Goal: Transaction & Acquisition: Subscribe to service/newsletter

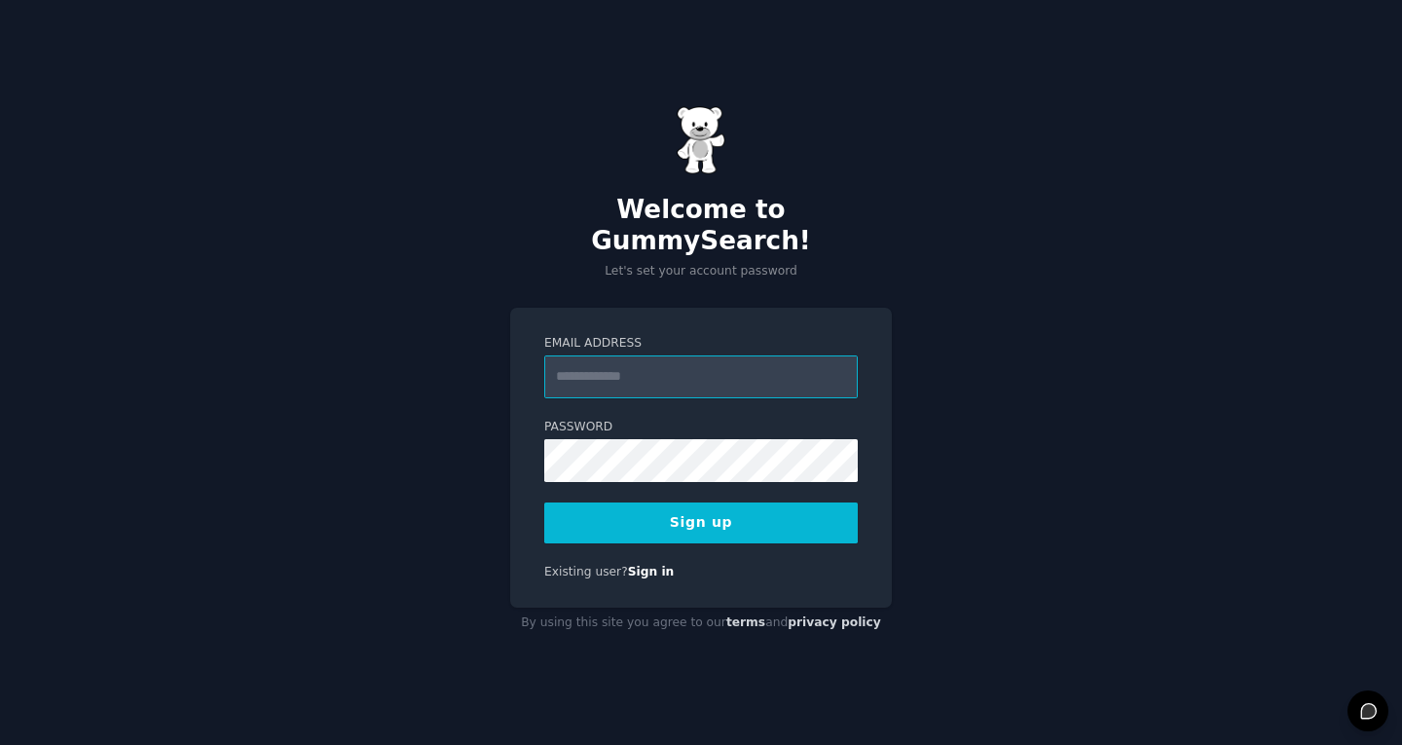
click at [626, 367] on input "Email Address" at bounding box center [700, 376] width 313 height 43
type input "**********"
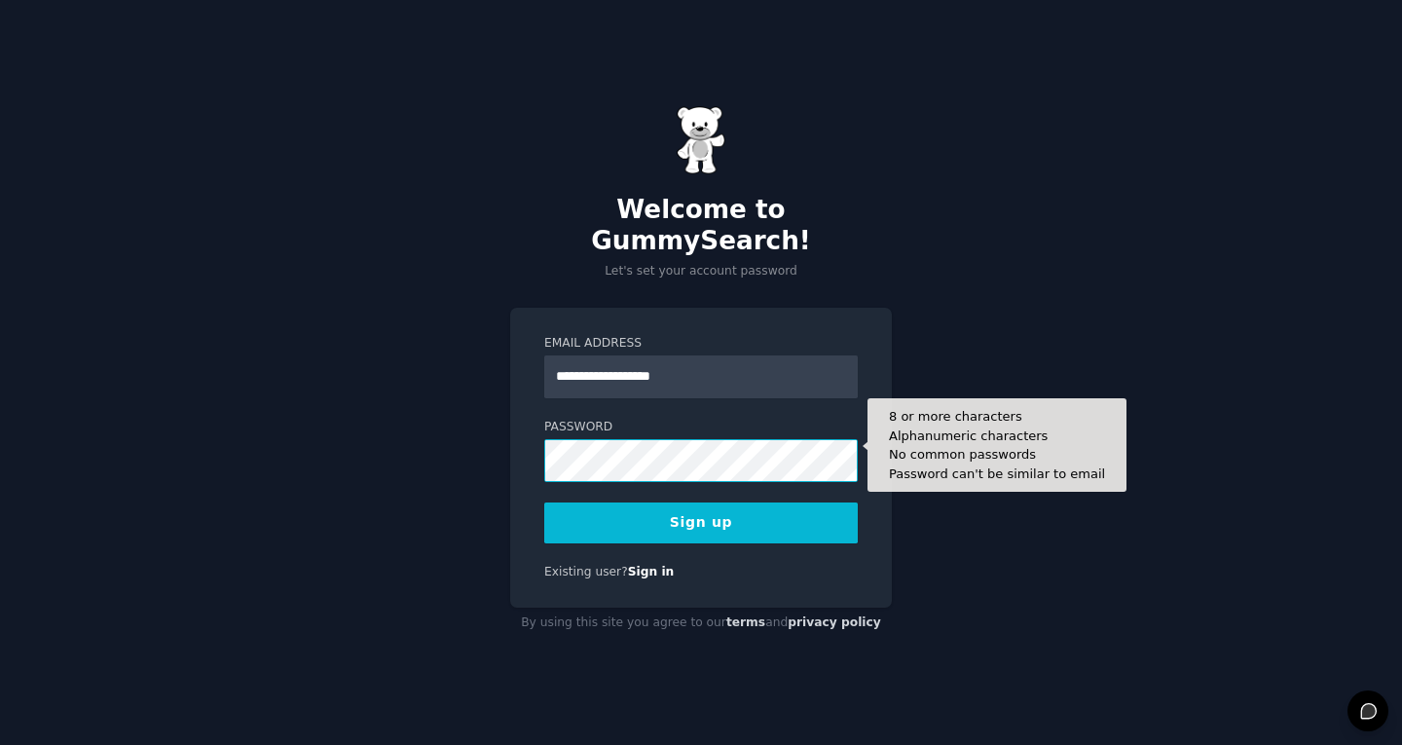
click at [544, 502] on button "Sign up" at bounding box center [700, 522] width 313 height 41
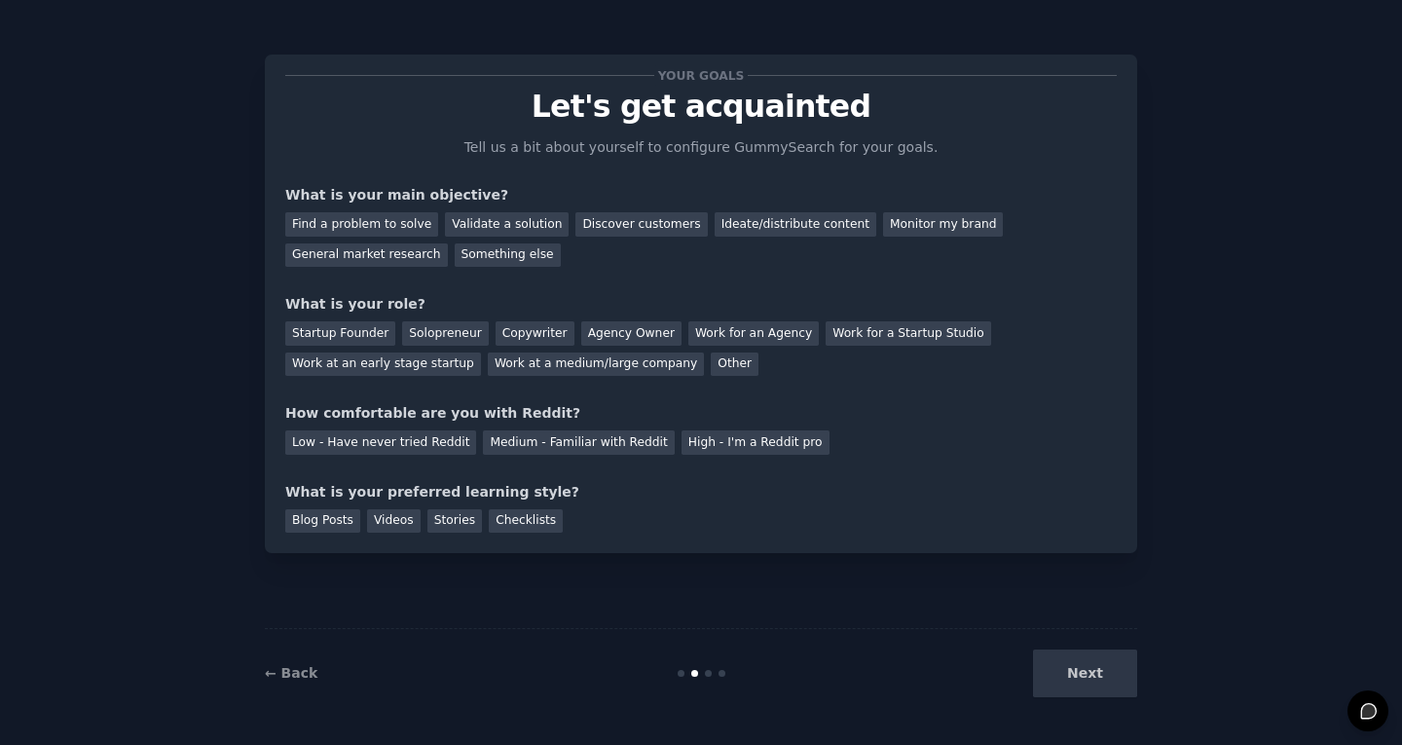
click at [1086, 679] on div "Next" at bounding box center [991, 673] width 291 height 48
click at [718, 368] on div "Other" at bounding box center [735, 364] width 48 height 24
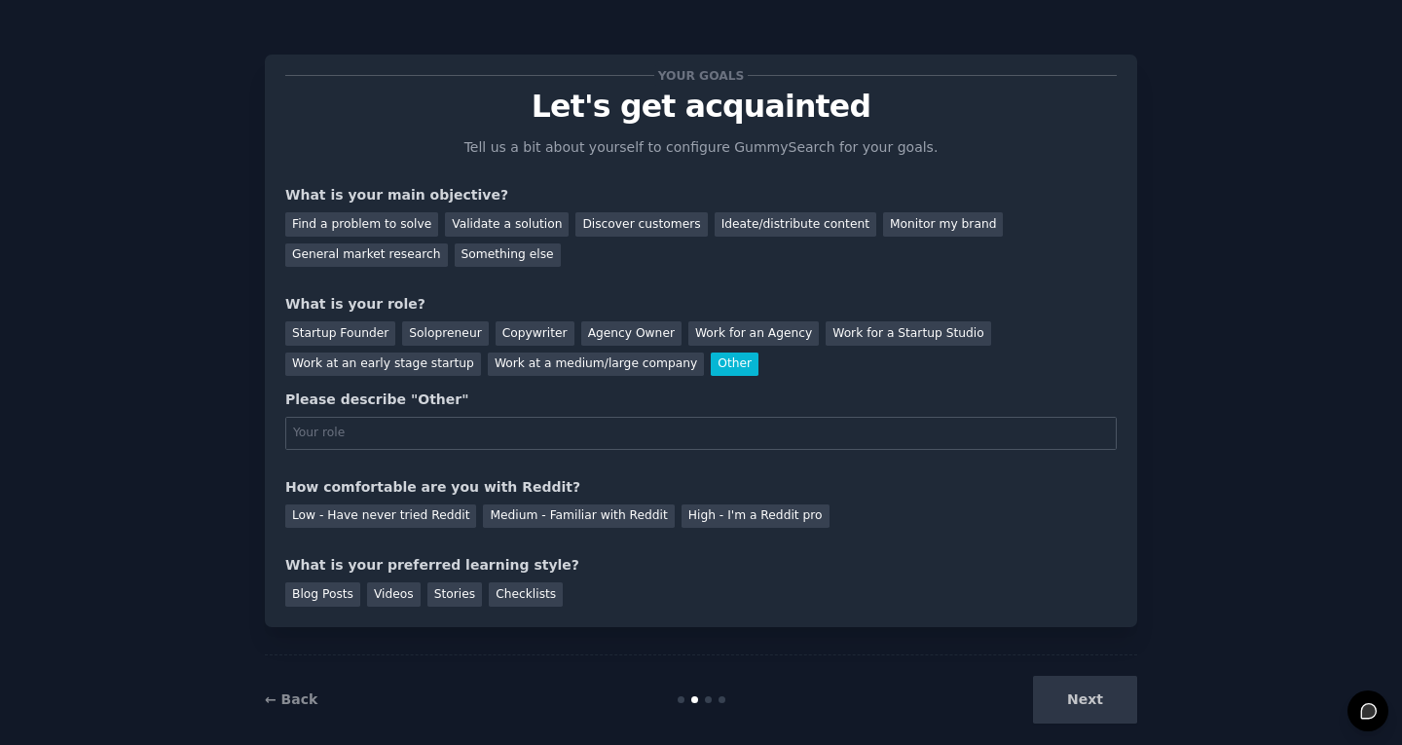
click at [718, 368] on div "Other" at bounding box center [735, 364] width 48 height 24
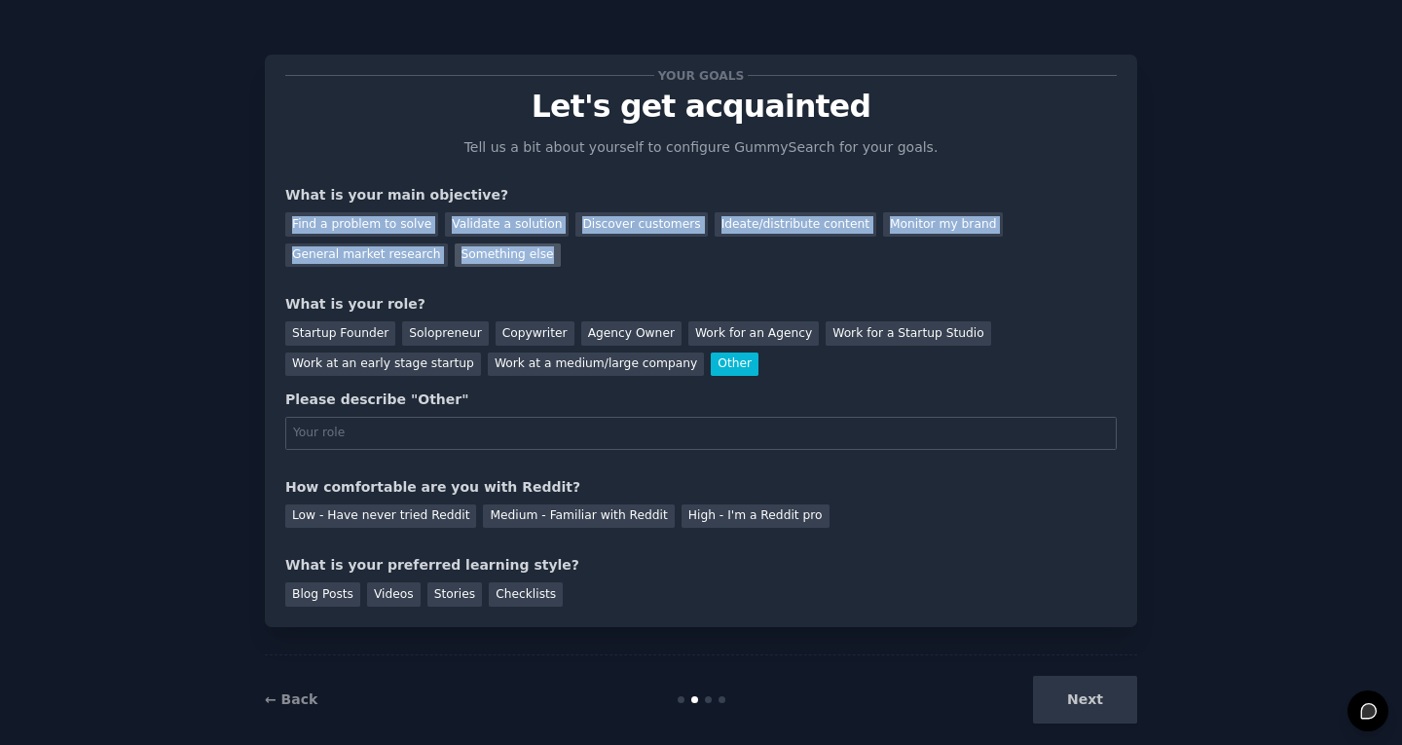
drag, startPoint x: 266, startPoint y: 212, endPoint x: 537, endPoint y: 255, distance: 275.0
click at [537, 255] on div "Your goals Let's get acquainted Tell us a bit about yourself to configure Gummy…" at bounding box center [701, 341] width 872 height 572
click at [552, 279] on span "button" at bounding box center [552, 279] width 0 height 0
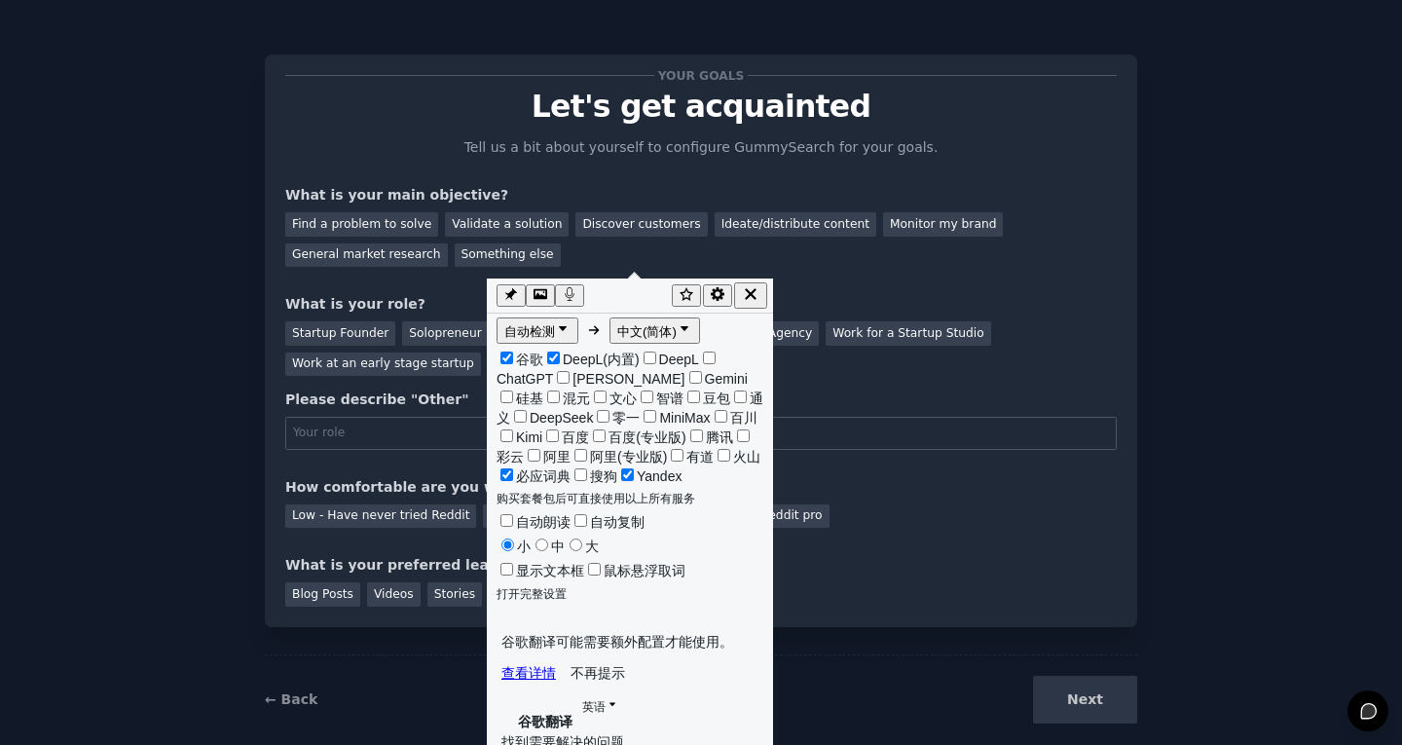
click at [754, 304] on div at bounding box center [630, 295] width 286 height 35
click at [759, 298] on icon "button" at bounding box center [751, 294] width 18 height 18
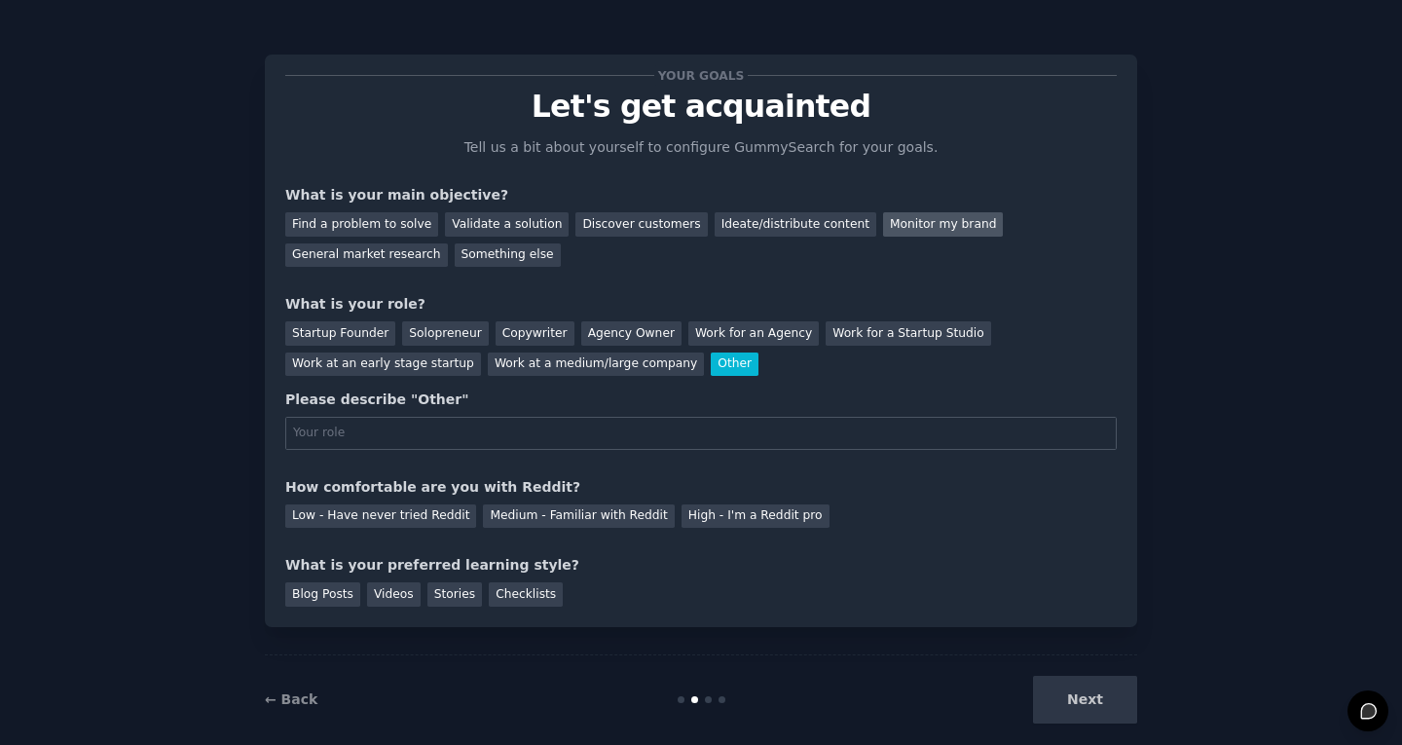
click at [926, 228] on div "Monitor my brand" at bounding box center [943, 224] width 120 height 24
click at [381, 262] on div "General market research" at bounding box center [366, 255] width 163 height 24
click at [962, 226] on div "Monitor my brand" at bounding box center [943, 224] width 120 height 24
click at [264, 333] on div "Your goals Let's get acquainted Tell us a bit about yourself to configure Gummy…" at bounding box center [700, 385] width 1347 height 717
click at [725, 341] on div "Work for an Agency" at bounding box center [753, 333] width 130 height 24
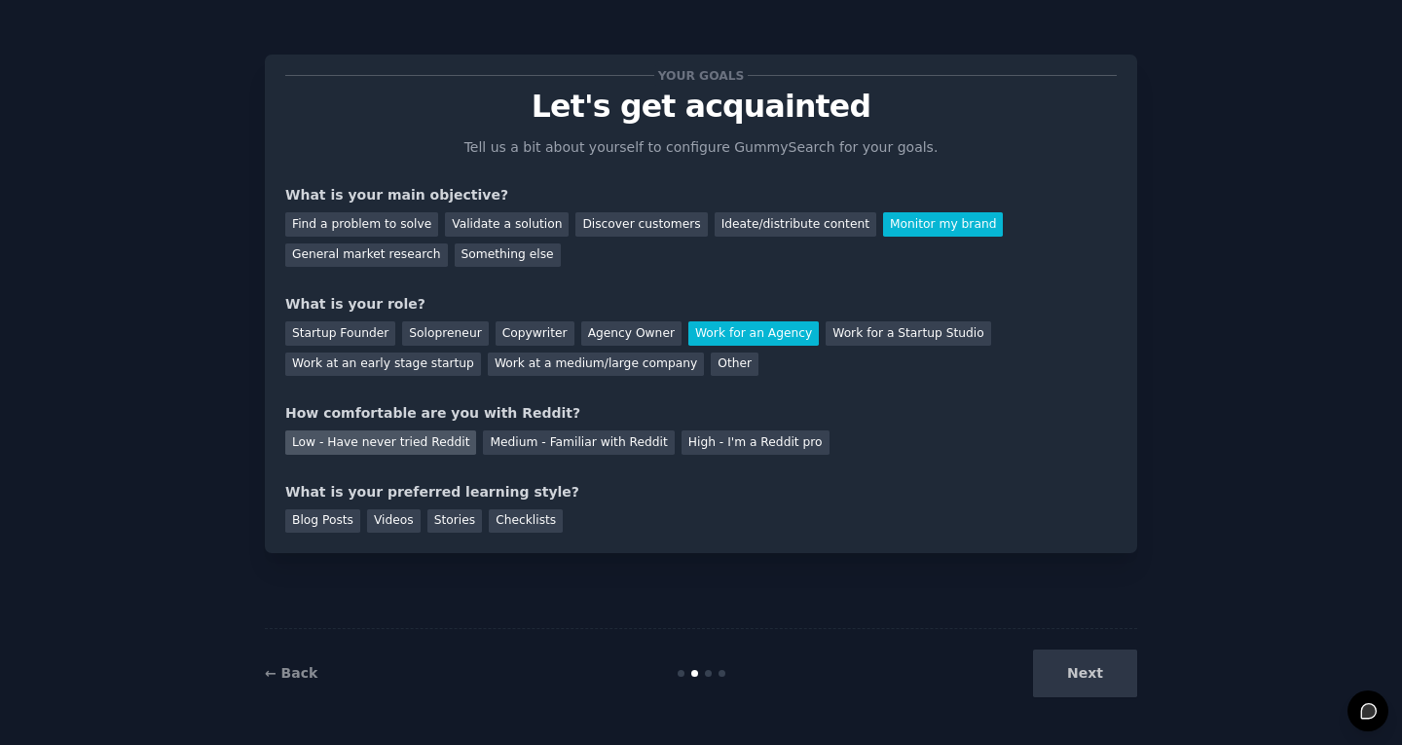
click at [385, 446] on div "Low - Have never tried Reddit" at bounding box center [380, 442] width 191 height 24
click at [332, 516] on div "Blog Posts" at bounding box center [322, 521] width 75 height 24
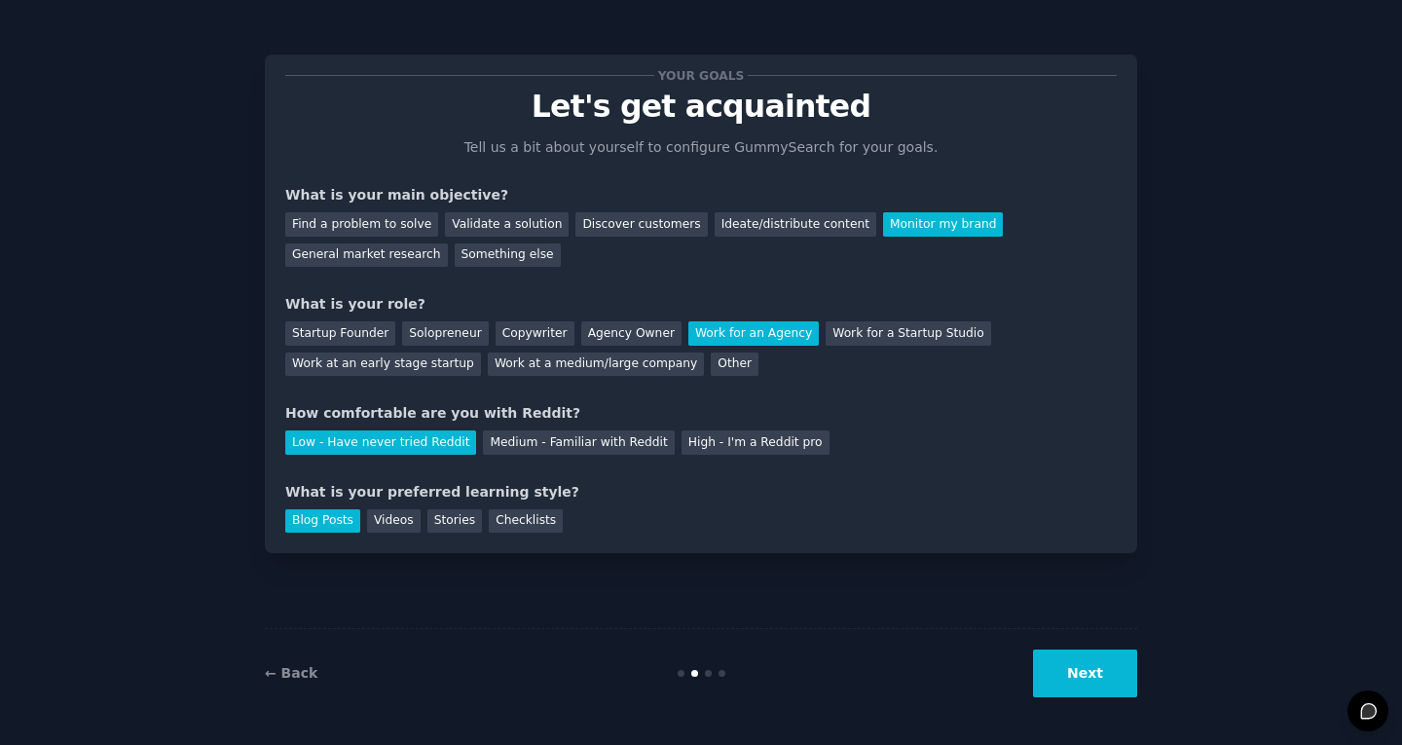
click at [1089, 675] on button "Next" at bounding box center [1085, 673] width 104 height 48
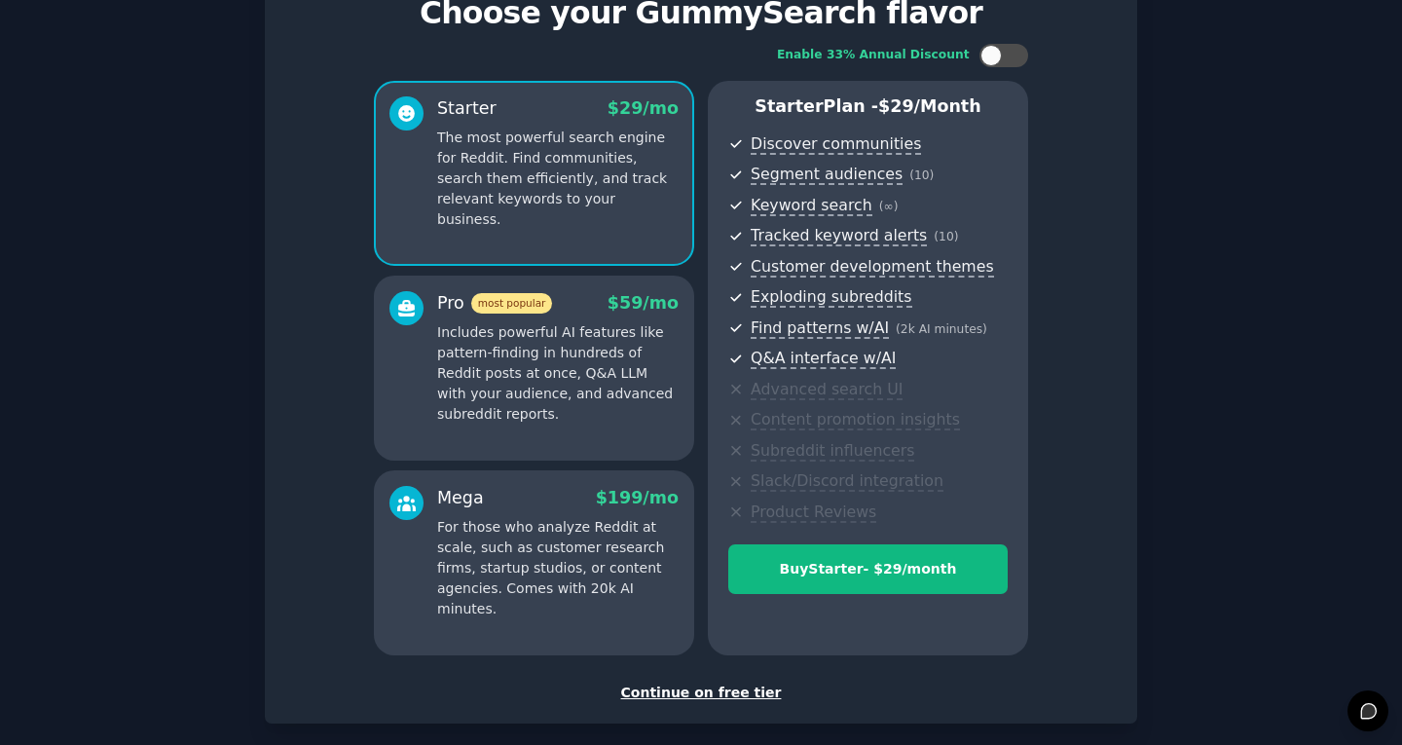
scroll to position [189, 0]
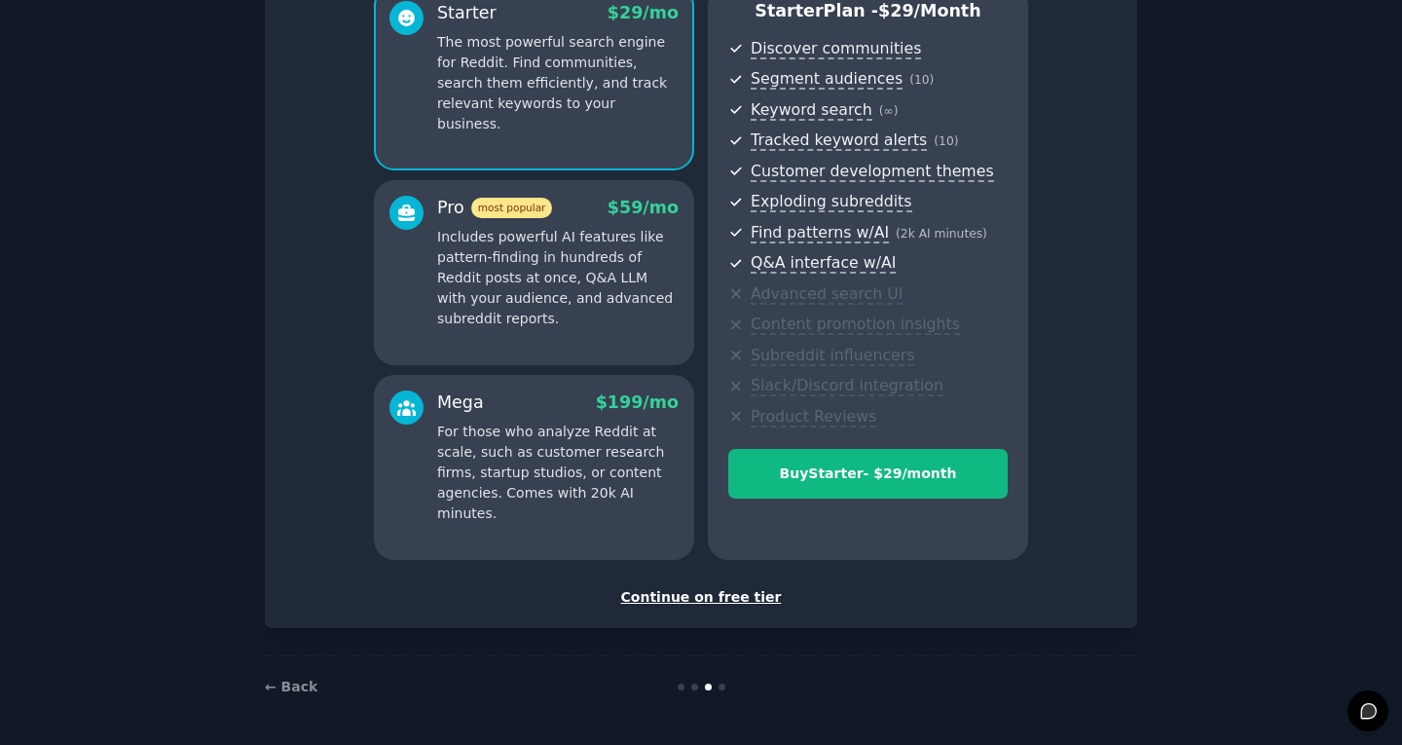
click at [712, 587] on div "Continue on free tier" at bounding box center [700, 597] width 831 height 20
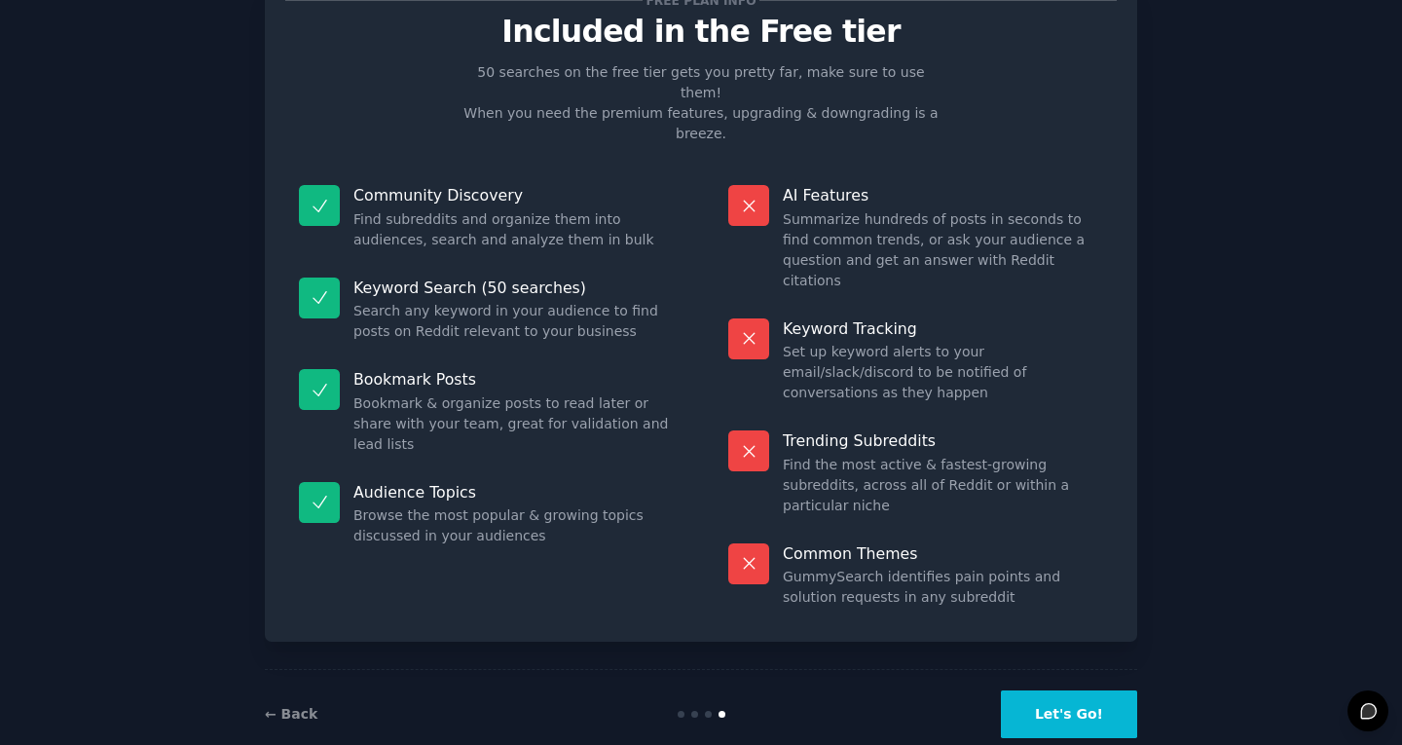
click at [1070, 690] on button "Let's Go!" at bounding box center [1069, 714] width 136 height 48
